Goal: Information Seeking & Learning: Learn about a topic

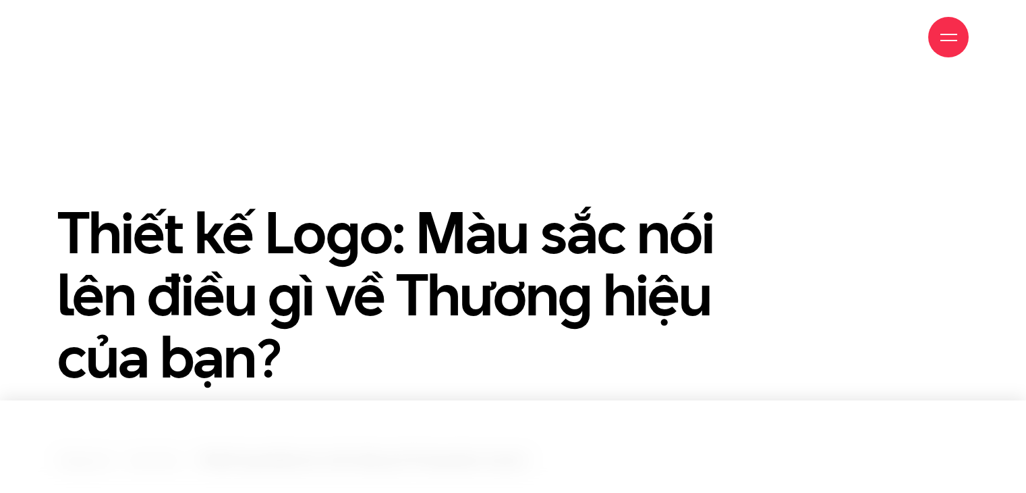
scroll to position [270, 0]
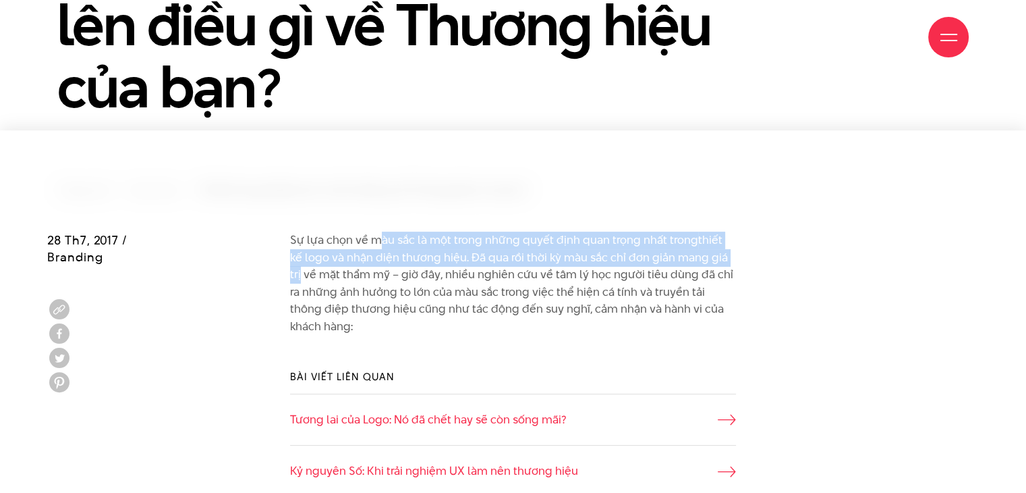
drag, startPoint x: 663, startPoint y: 244, endPoint x: 783, endPoint y: 253, distance: 121.1
click at [783, 253] on div "Sự lựa chọn về màu sắc là một trong những quyết định quan trọng nhất trong thiế…" at bounding box center [513, 289] width 932 height 117
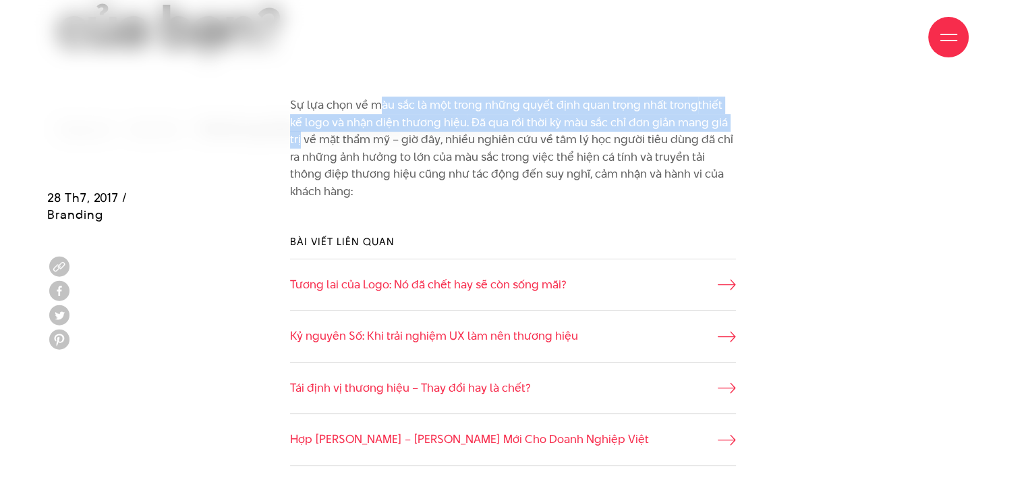
scroll to position [810, 0]
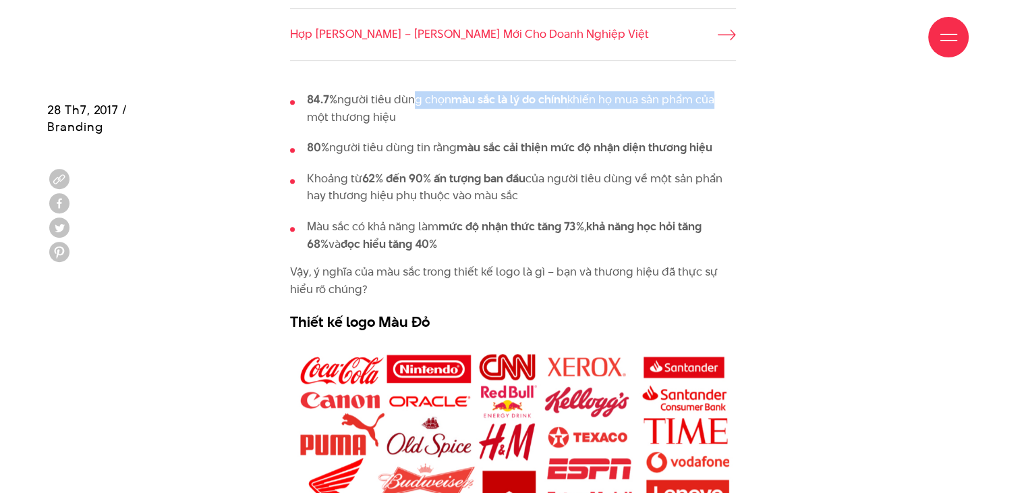
drag, startPoint x: 555, startPoint y: 96, endPoint x: 717, endPoint y: 104, distance: 162.1
click at [717, 104] on li "84.7% người tiêu dùng chọn màu sắc là lý do chính khiến họ mua sản phẩm của một…" at bounding box center [513, 108] width 446 height 34
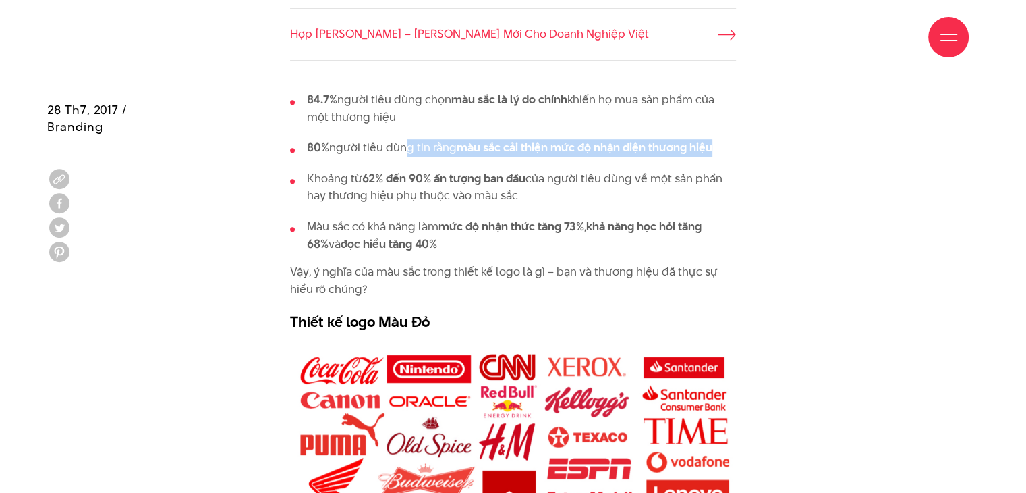
drag, startPoint x: 466, startPoint y: 138, endPoint x: 787, endPoint y: 146, distance: 322.0
click at [787, 146] on div "84.7% người tiêu dùng chọn màu sắc là lý do chính khiến họ mua sản phẩm của một…" at bounding box center [513, 209] width 932 height 257
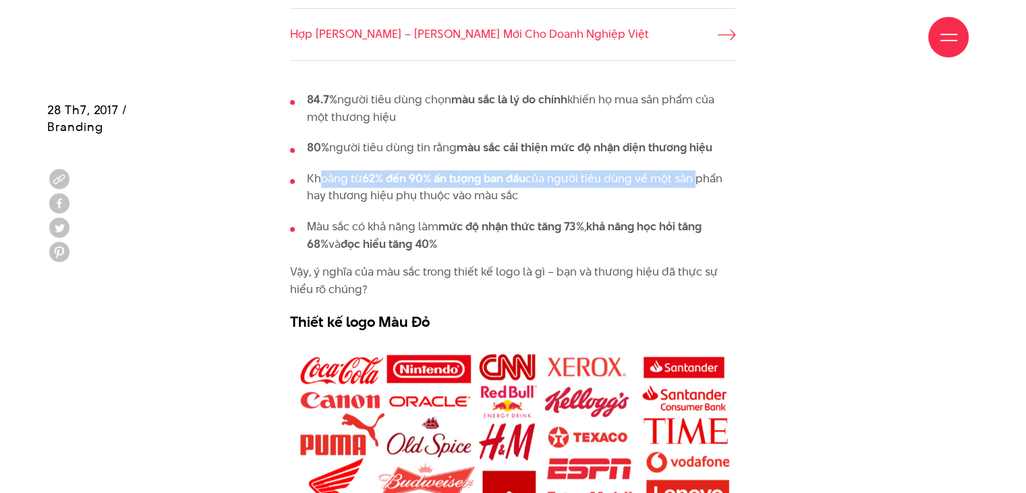
drag, startPoint x: 318, startPoint y: 174, endPoint x: 694, endPoint y: 177, distance: 376.5
click at [694, 177] on li "Khoảng từ 62% đến 90% ấn tượng ban đầu của người tiêu dùng về một sản phẩn hay …" at bounding box center [513, 187] width 446 height 34
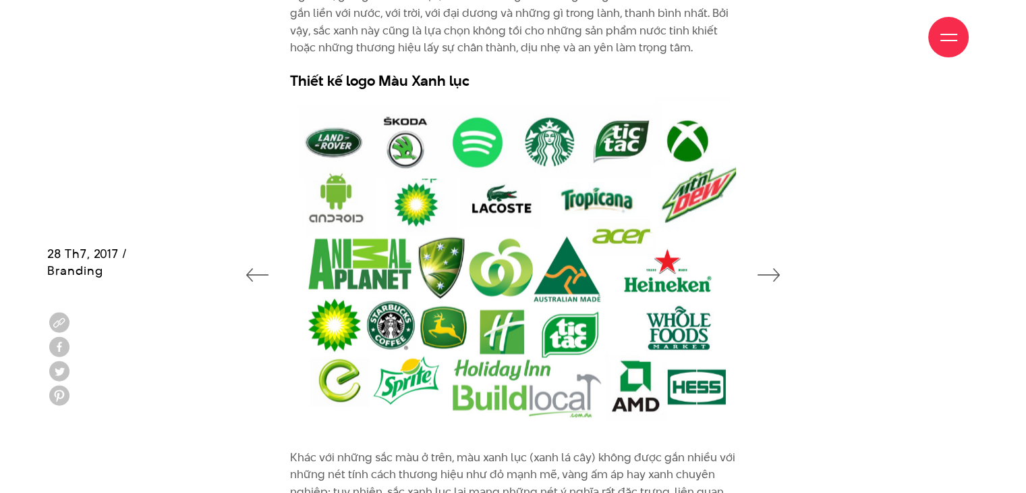
scroll to position [3306, 0]
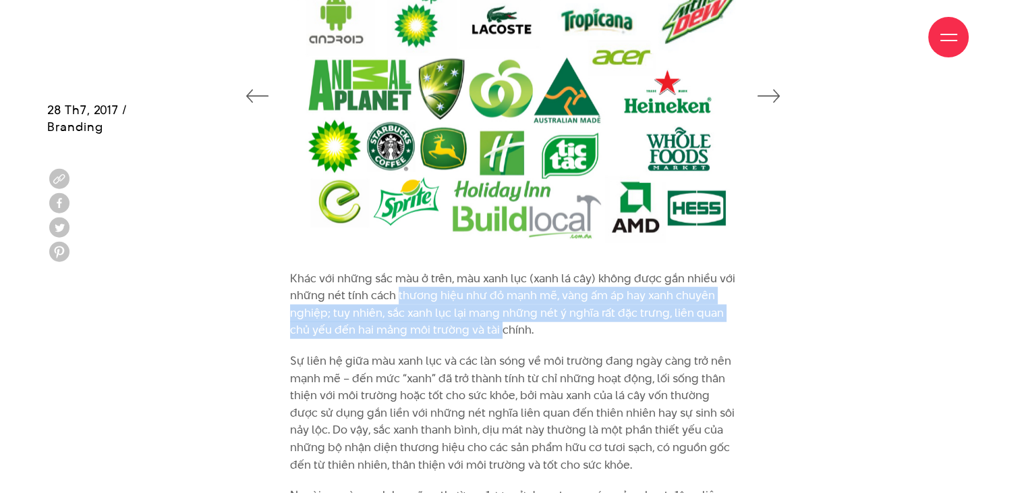
drag, startPoint x: 397, startPoint y: 299, endPoint x: 501, endPoint y: 327, distance: 107.7
click at [501, 328] on p "Khác với những sắc màu ở trên, màu xanh lục (xanh lá cây) không được gắn nhiều …" at bounding box center [513, 304] width 446 height 69
click at [505, 314] on p "Khác với những sắc màu ở trên, màu xanh lục (xanh lá cây) không được gắn nhiều …" at bounding box center [513, 304] width 446 height 69
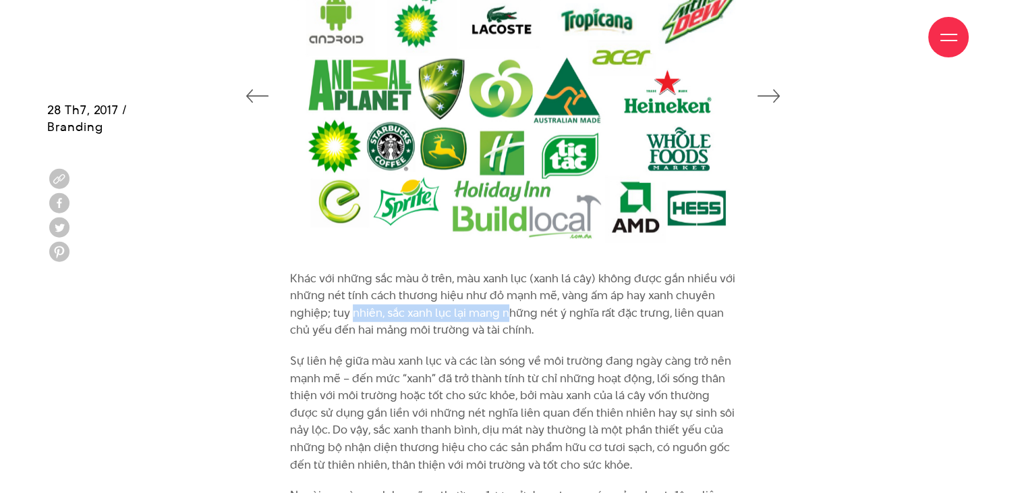
drag, startPoint x: 352, startPoint y: 316, endPoint x: 507, endPoint y: 316, distance: 154.5
click at [507, 316] on p "Khác với những sắc màu ở trên, màu xanh lục (xanh lá cây) không được gắn nhiều …" at bounding box center [513, 304] width 446 height 69
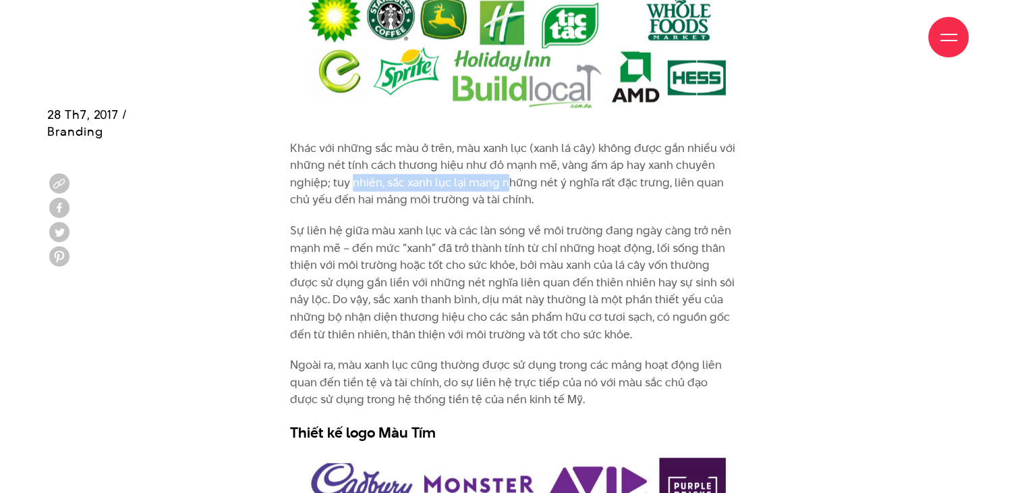
scroll to position [3441, 0]
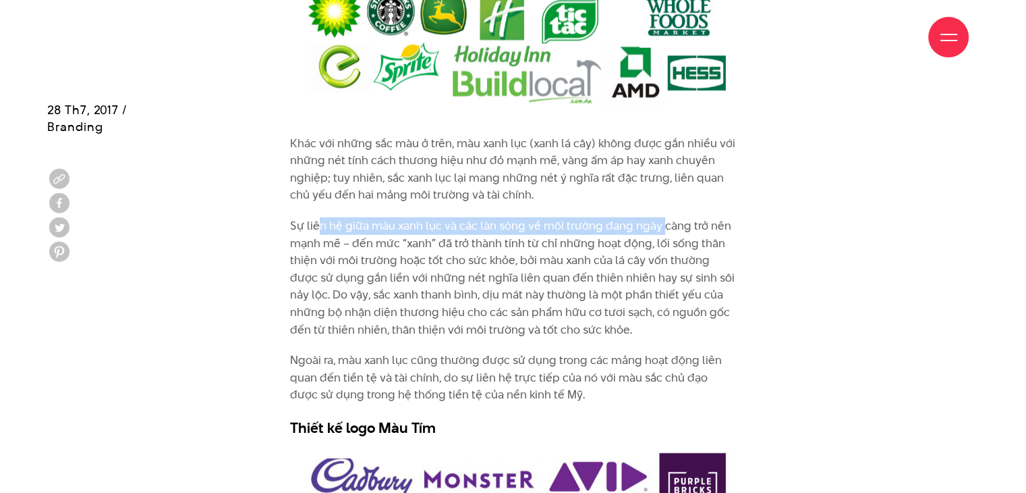
drag, startPoint x: 317, startPoint y: 223, endPoint x: 662, endPoint y: 227, distance: 344.8
click at [662, 227] on p "Sự liên hệ giữa màu xanh lục và các làn sóng về môi trường đang ngày càng trở n…" at bounding box center [513, 277] width 446 height 121
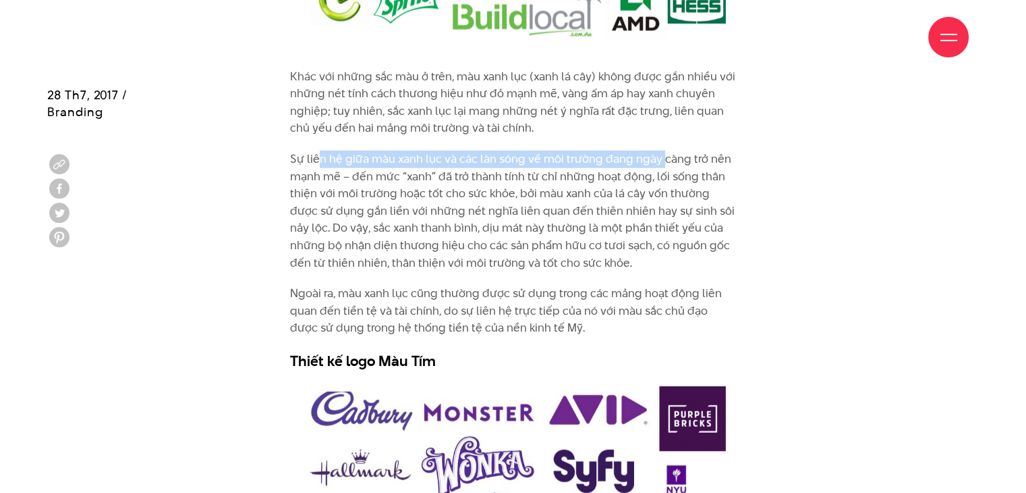
scroll to position [3509, 0]
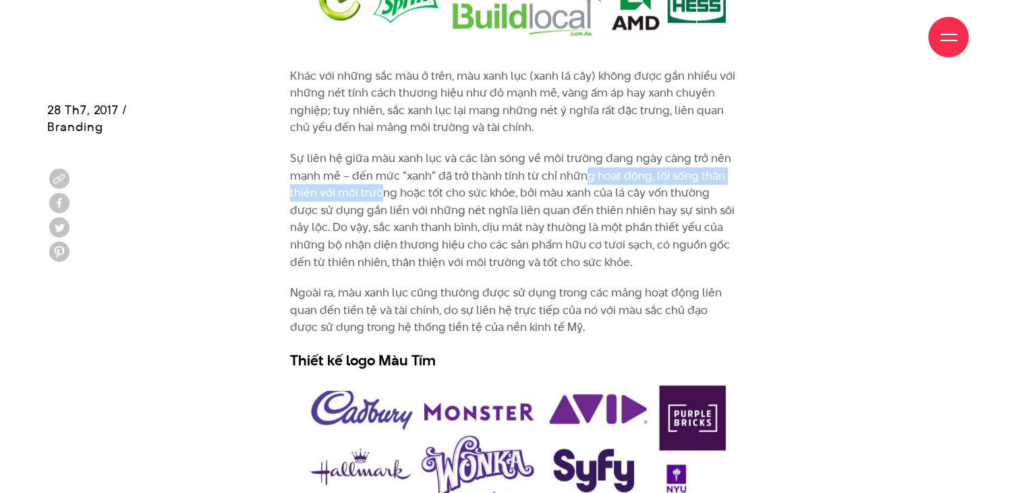
drag, startPoint x: 381, startPoint y: 187, endPoint x: 584, endPoint y: 183, distance: 203.1
click at [584, 183] on p "Sự liên hệ giữa màu xanh lục và các làn sóng về môi trường đang ngày càng trở n…" at bounding box center [513, 210] width 446 height 121
drag, startPoint x: 587, startPoint y: 165, endPoint x: 523, endPoint y: 164, distance: 64.1
click at [587, 164] on p "Sự liên hệ giữa màu xanh lục và các làn sóng về môi trường đang ngày càng trở n…" at bounding box center [513, 210] width 446 height 121
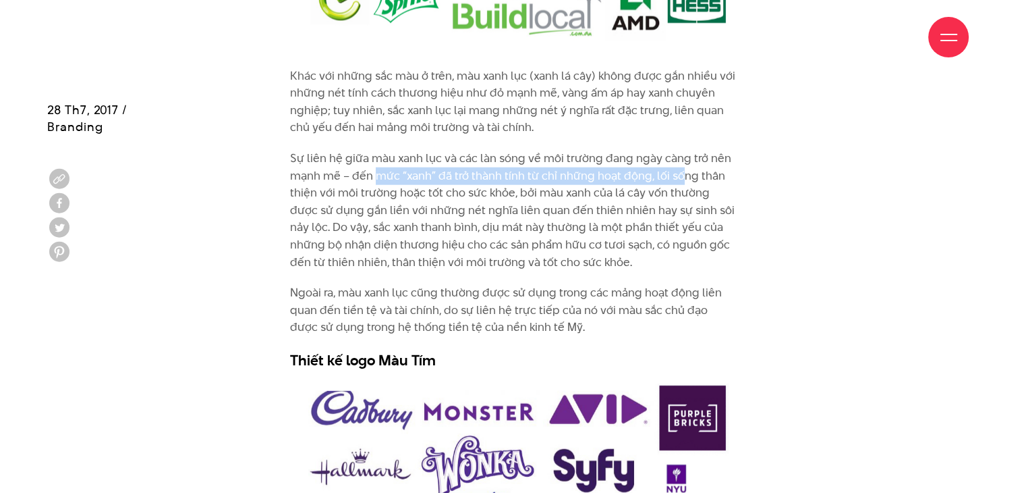
drag, startPoint x: 378, startPoint y: 173, endPoint x: 682, endPoint y: 173, distance: 304.3
click at [682, 173] on p "Sự liên hệ giữa màu xanh lục và các làn sóng về môi trường đang ngày càng trở n…" at bounding box center [513, 210] width 446 height 121
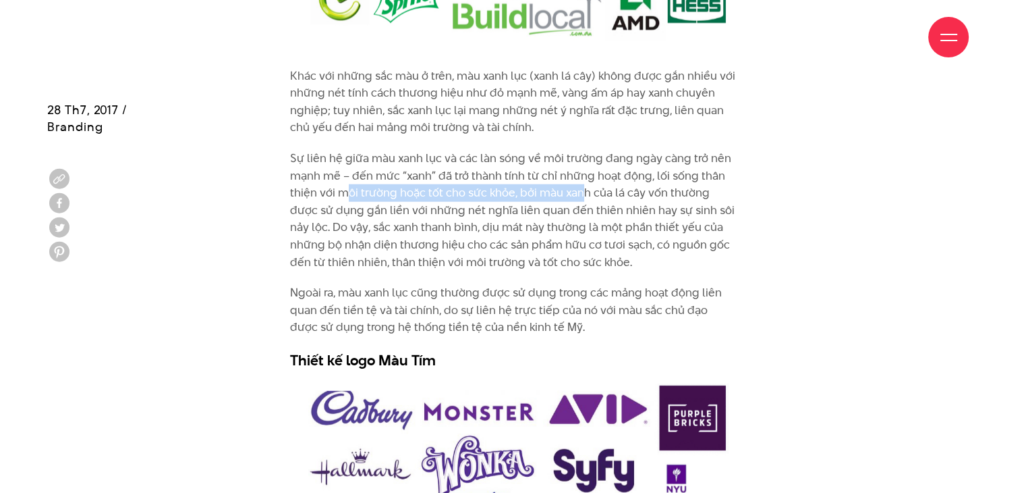
drag, startPoint x: 350, startPoint y: 198, endPoint x: 585, endPoint y: 195, distance: 234.8
click at [585, 195] on p "Sự liên hệ giữa màu xanh lục và các làn sóng về môi trường đang ngày càng trở n…" at bounding box center [513, 210] width 446 height 121
drag, startPoint x: 610, startPoint y: 192, endPoint x: 704, endPoint y: 193, distance: 93.8
click at [704, 193] on p "Sự liên hệ giữa màu xanh lục và các làn sóng về môi trường đang ngày càng trở n…" at bounding box center [513, 210] width 446 height 121
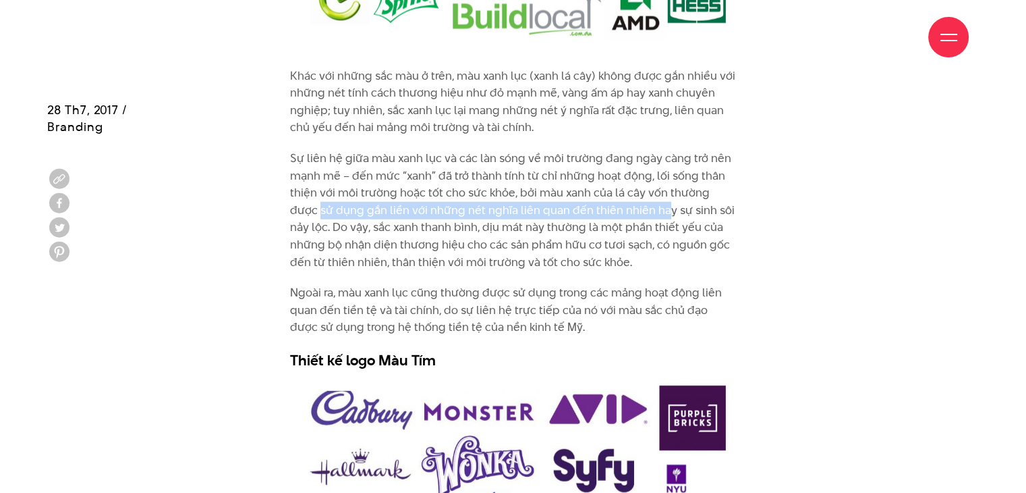
drag, startPoint x: 345, startPoint y: 209, endPoint x: 662, endPoint y: 208, distance: 316.5
click at [662, 208] on p "Sự liên hệ giữa màu xanh lục và các làn sóng về môi trường đang ngày càng trở n…" at bounding box center [513, 210] width 446 height 121
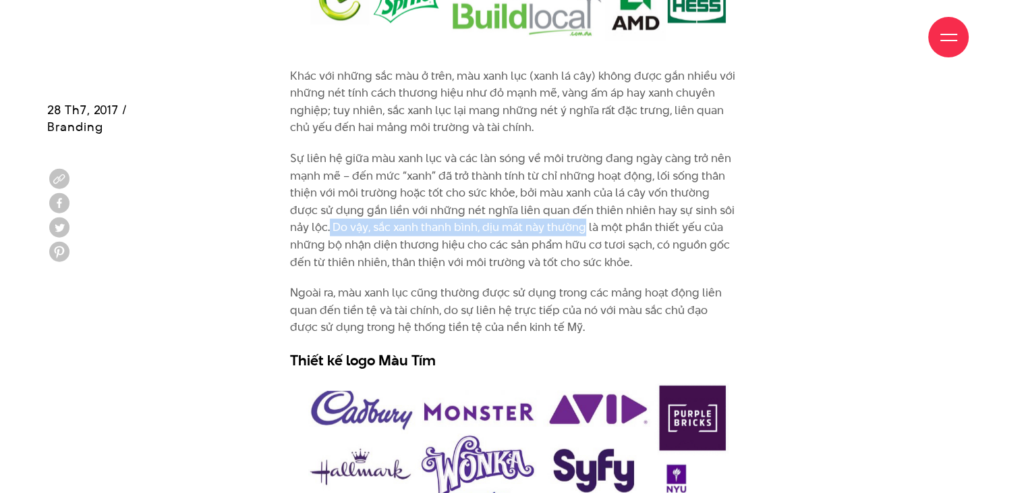
drag, startPoint x: 331, startPoint y: 227, endPoint x: 585, endPoint y: 227, distance: 254.4
click at [585, 227] on p "Sự liên hệ giữa màu xanh lục và các làn sóng về môi trường đang ngày càng trở n…" at bounding box center [513, 210] width 446 height 121
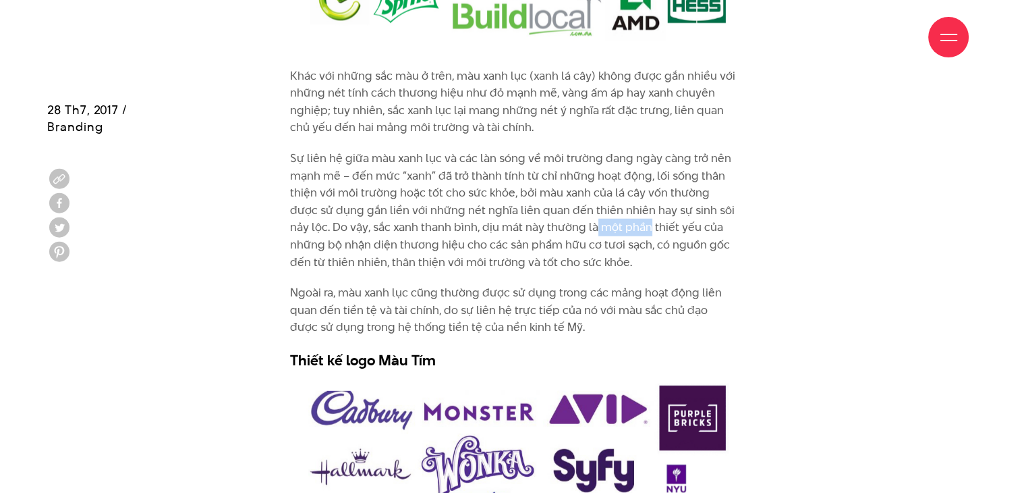
drag, startPoint x: 596, startPoint y: 227, endPoint x: 496, endPoint y: 231, distance: 99.9
click at [640, 228] on p "Sự liên hệ giữa màu xanh lục và các làn sóng về môi trường đang ngày càng trở n…" at bounding box center [513, 210] width 446 height 121
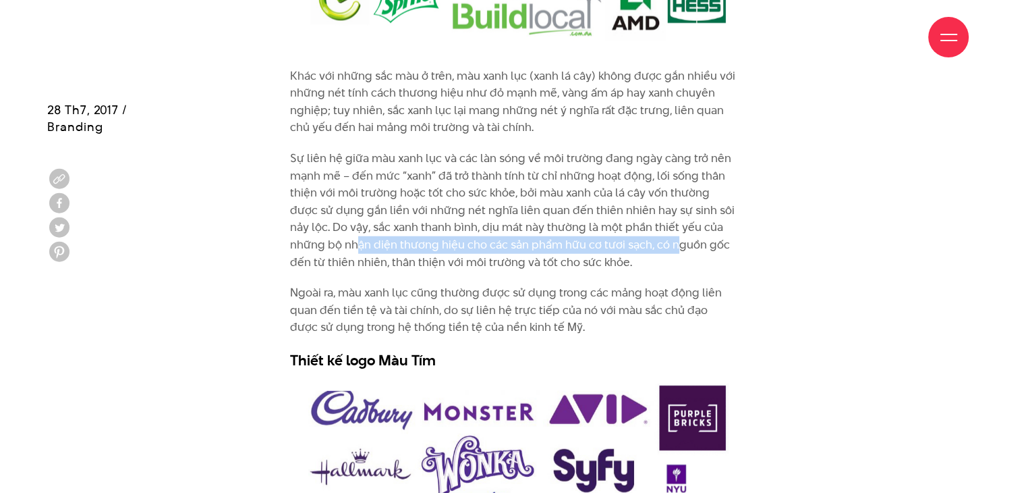
drag, startPoint x: 360, startPoint y: 244, endPoint x: 676, endPoint y: 244, distance: 316.5
click at [676, 244] on p "Sự liên hệ giữa màu xanh lục và các làn sóng về môi trường đang ngày càng trở n…" at bounding box center [513, 210] width 446 height 121
click at [651, 244] on p "Sự liên hệ giữa màu xanh lục và các làn sóng về môi trường đang ngày càng trở n…" at bounding box center [513, 210] width 446 height 121
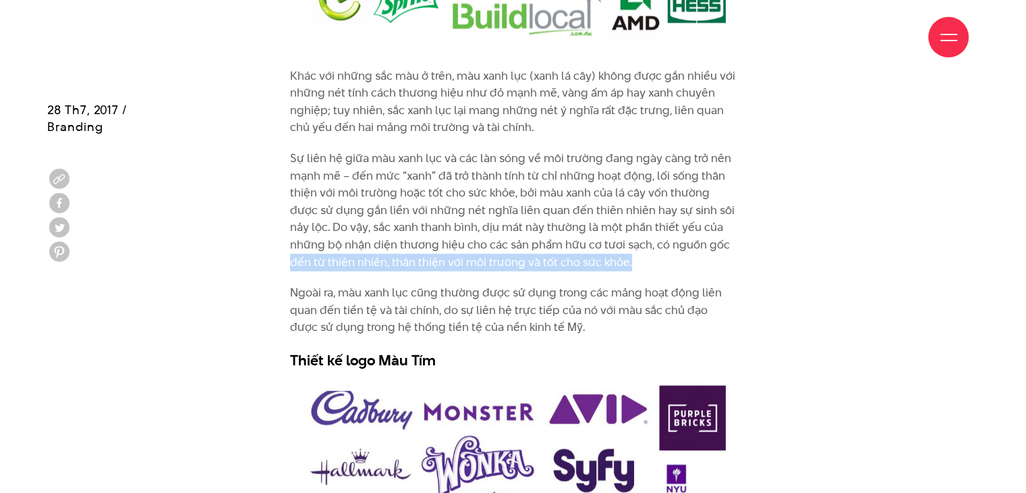
drag, startPoint x: 291, startPoint y: 260, endPoint x: 650, endPoint y: 254, distance: 359.7
click at [650, 254] on p "Sự liên hệ giữa màu xanh lục và các làn sóng về môi trường đang ngày càng trở n…" at bounding box center [513, 210] width 446 height 121
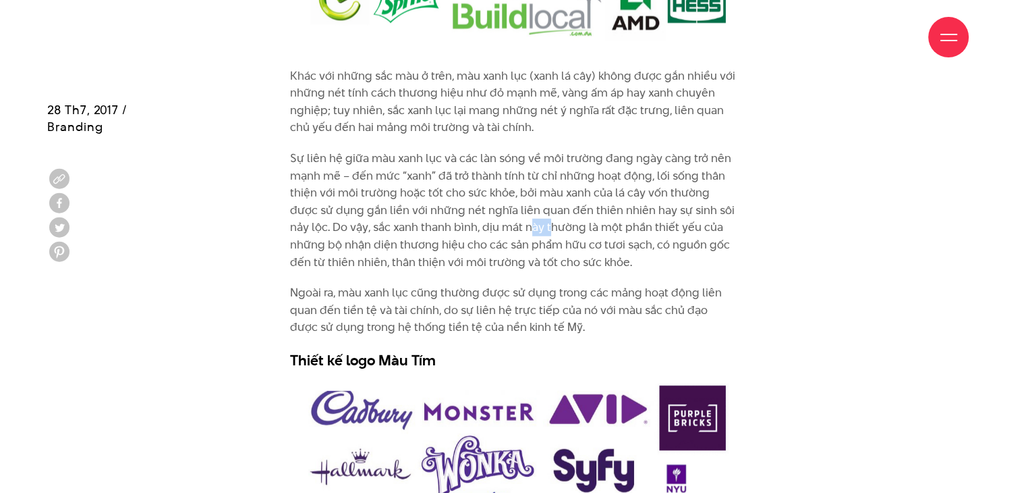
drag, startPoint x: 531, startPoint y: 233, endPoint x: 555, endPoint y: 235, distance: 24.4
click at [555, 235] on p "Sự liên hệ giữa màu xanh lục và các làn sóng về môi trường đang ngày càng trở n…" at bounding box center [513, 210] width 446 height 121
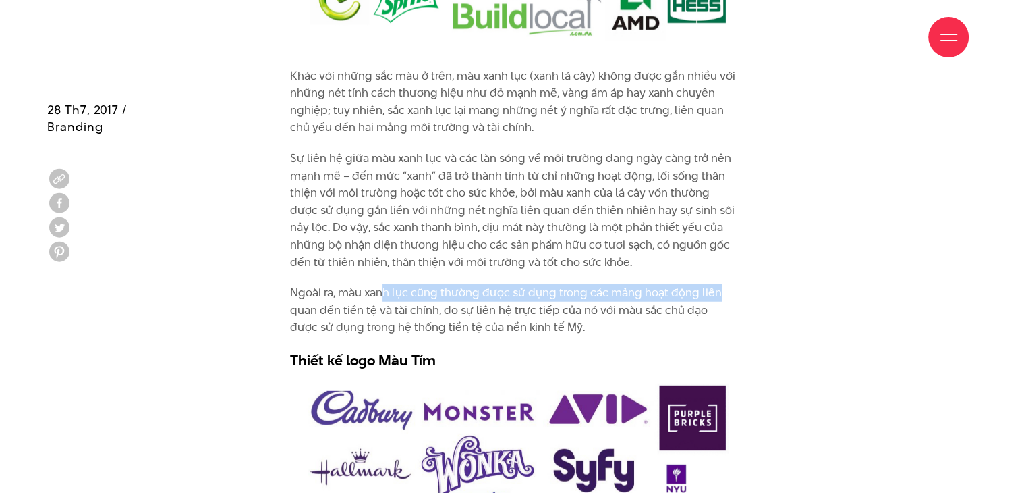
drag, startPoint x: 390, startPoint y: 298, endPoint x: 807, endPoint y: 299, distance: 417.0
click at [807, 299] on div "Khác với những sắc màu ở trên, màu xanh lục (xanh lá cây) không được gắn nhiều …" at bounding box center [513, 221] width 932 height 309
click at [807, 298] on div "Khác với những sắc màu ở trên, màu xanh lục (xanh lá cây) không được gắn nhiều …" at bounding box center [513, 221] width 932 height 309
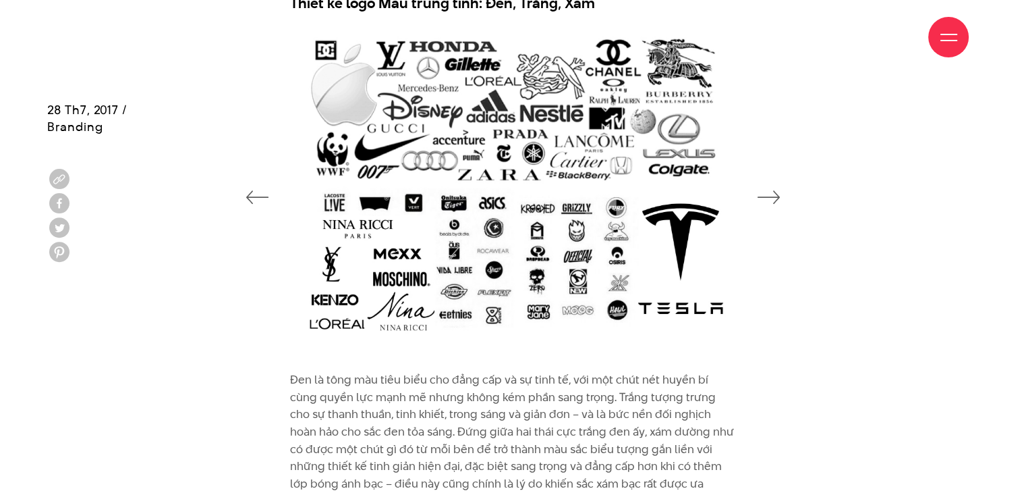
scroll to position [4791, 0]
